Goal: Find specific page/section: Find specific page/section

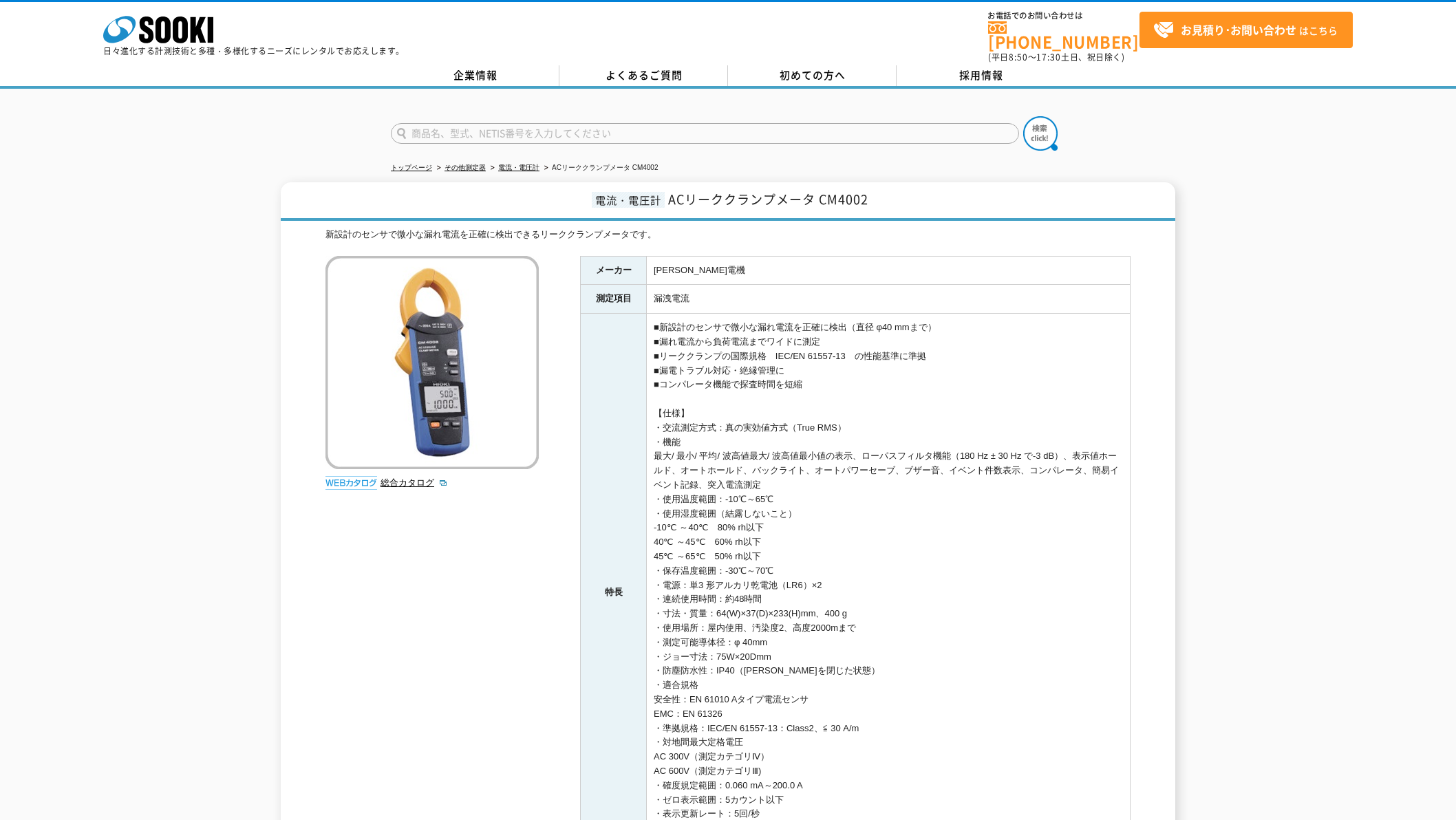
click at [594, 123] on input "text" at bounding box center [705, 133] width 628 height 20
type input "GX-6100"
click at [1023, 116] on button at bounding box center [1040, 133] width 34 height 34
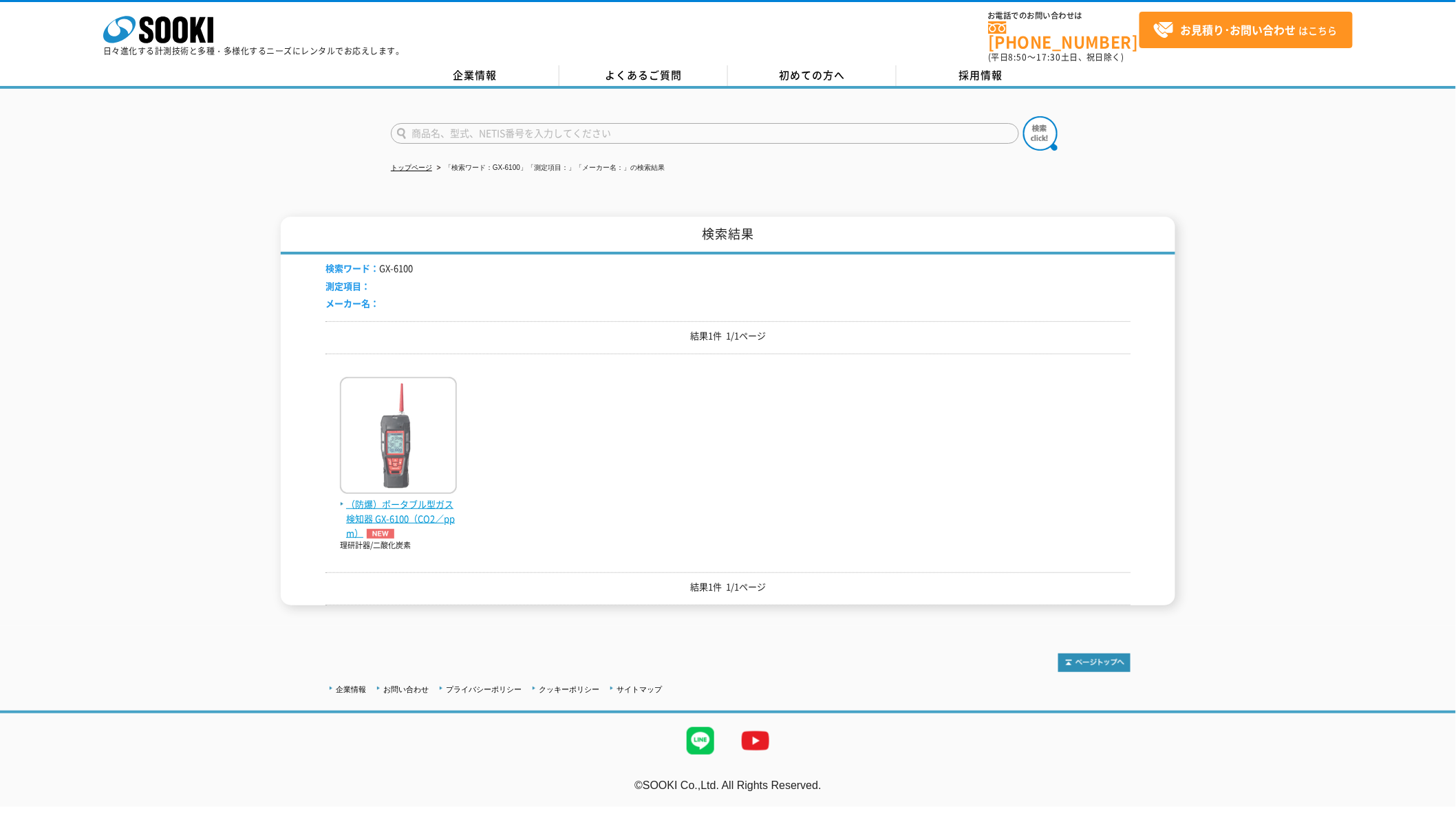
click at [449, 398] on img at bounding box center [398, 437] width 117 height 121
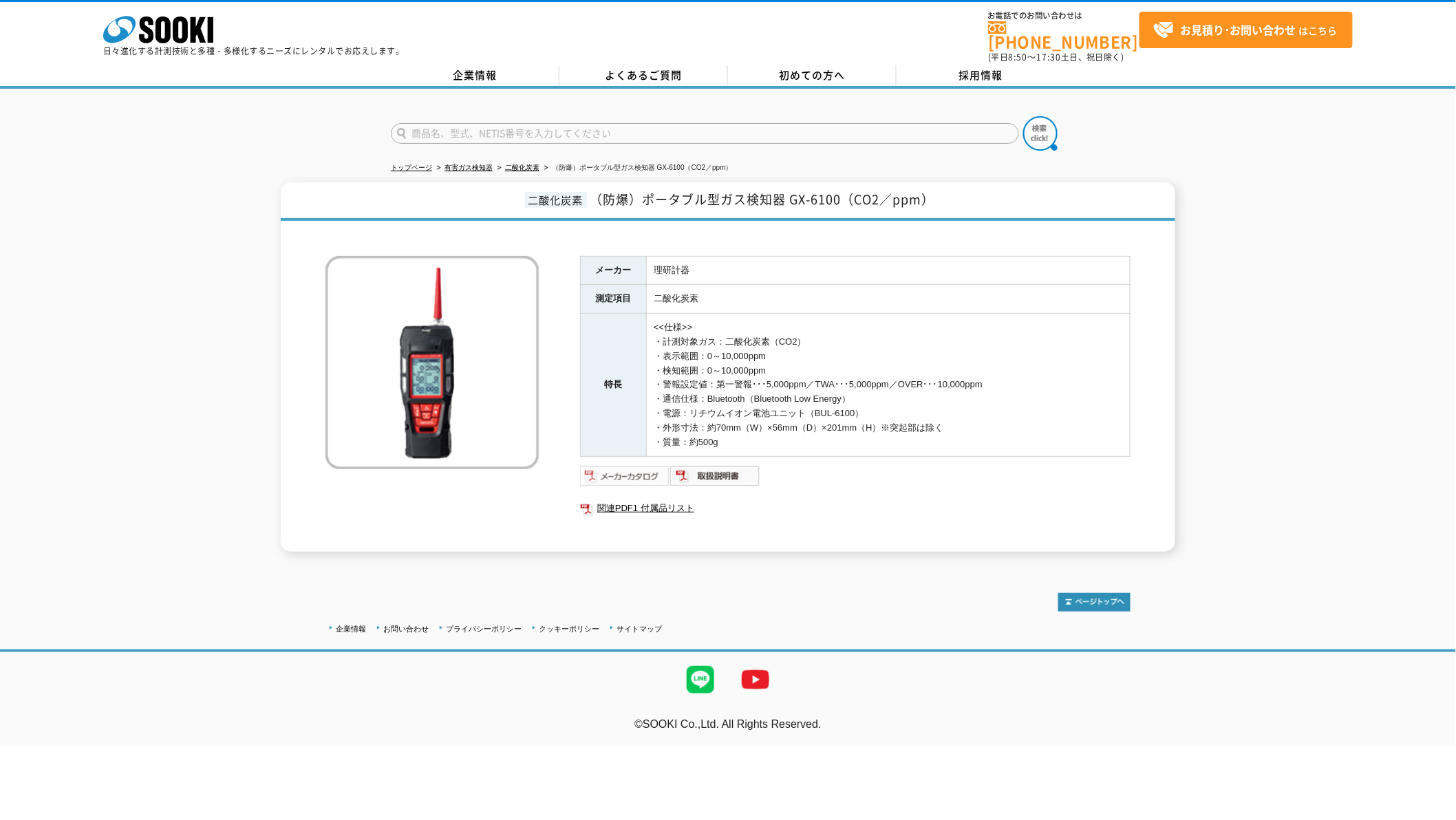
click at [636, 470] on img at bounding box center [625, 475] width 90 height 22
